Goal: Transaction & Acquisition: Purchase product/service

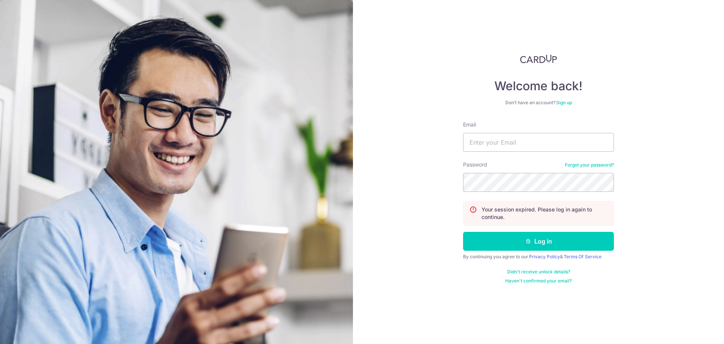
type input "colintan@live.com.sg"
click at [463, 232] on button "Log in" at bounding box center [538, 241] width 151 height 19
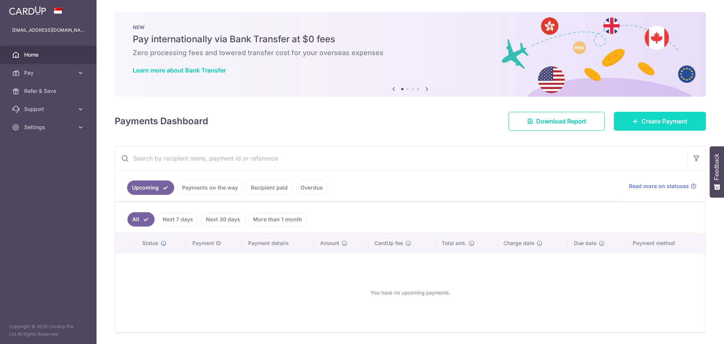
click at [630, 124] on link "Create Payment" at bounding box center [660, 121] width 92 height 19
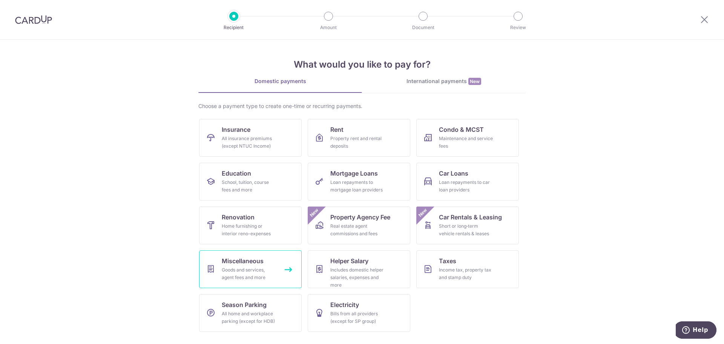
click at [253, 277] on div "Goods and services, agent fees and more" at bounding box center [249, 273] width 54 height 15
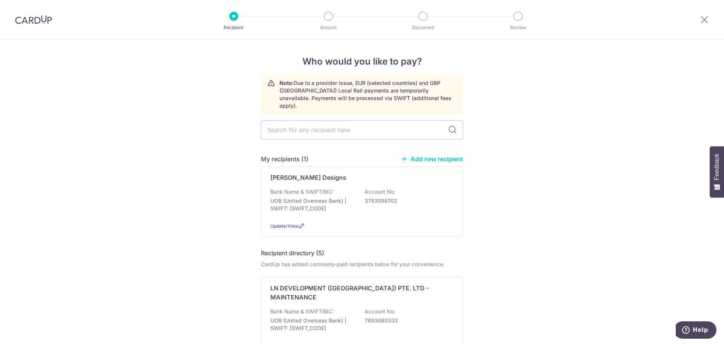
click at [422, 155] on div "My recipients (1) Add new recipient" at bounding box center [362, 158] width 202 height 9
click at [417, 156] on div "My recipients (1) Add new recipient [PERSON_NAME] Designs Bank Name & SWIFT/BIC…" at bounding box center [362, 195] width 202 height 82
click at [419, 155] on link "Add new recipient" at bounding box center [432, 159] width 62 height 8
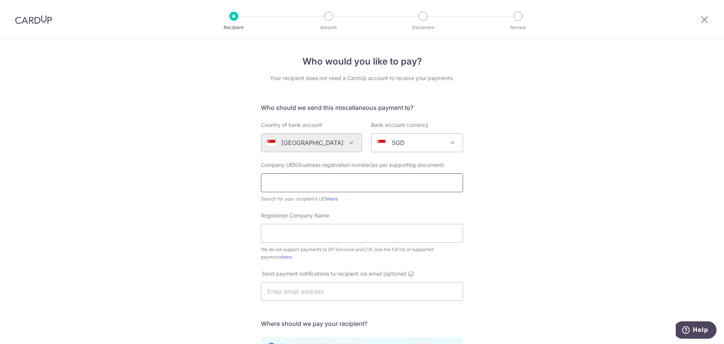
scroll to position [38, 0]
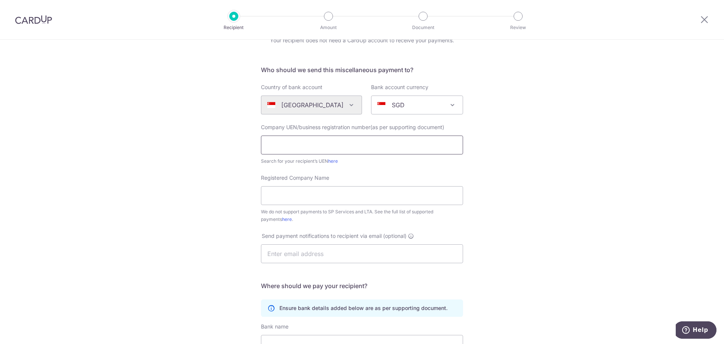
click at [330, 143] on input "text" at bounding box center [362, 144] width 202 height 19
drag, startPoint x: 259, startPoint y: 127, endPoint x: 372, endPoint y: 126, distance: 113.1
click at [372, 126] on div "Company UEN/business registration number(as per supporting document) Search for…" at bounding box center [361, 143] width 211 height 41
click at [372, 126] on span "Company UEN/business registration number(as per supporting document)" at bounding box center [352, 127] width 183 height 6
drag, startPoint x: 367, startPoint y: 142, endPoint x: 365, endPoint y: 146, distance: 3.9
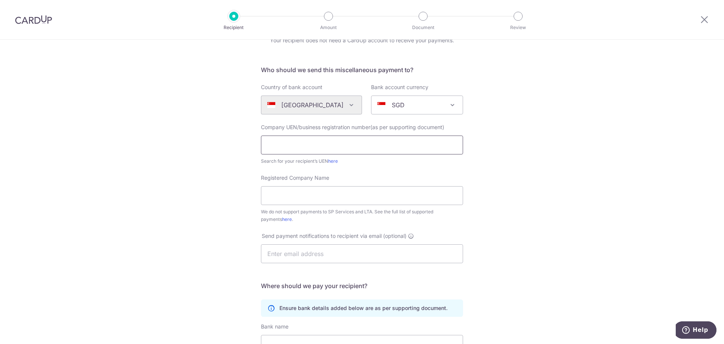
click at [367, 142] on input "text" at bounding box center [362, 144] width 202 height 19
click at [241, 147] on div "Who would you like to pay? Your recipient does not need a CardUp account to rec…" at bounding box center [362, 236] width 724 height 468
click at [333, 163] on link "here" at bounding box center [333, 161] width 10 height 6
